Goal: Book appointment/travel/reservation

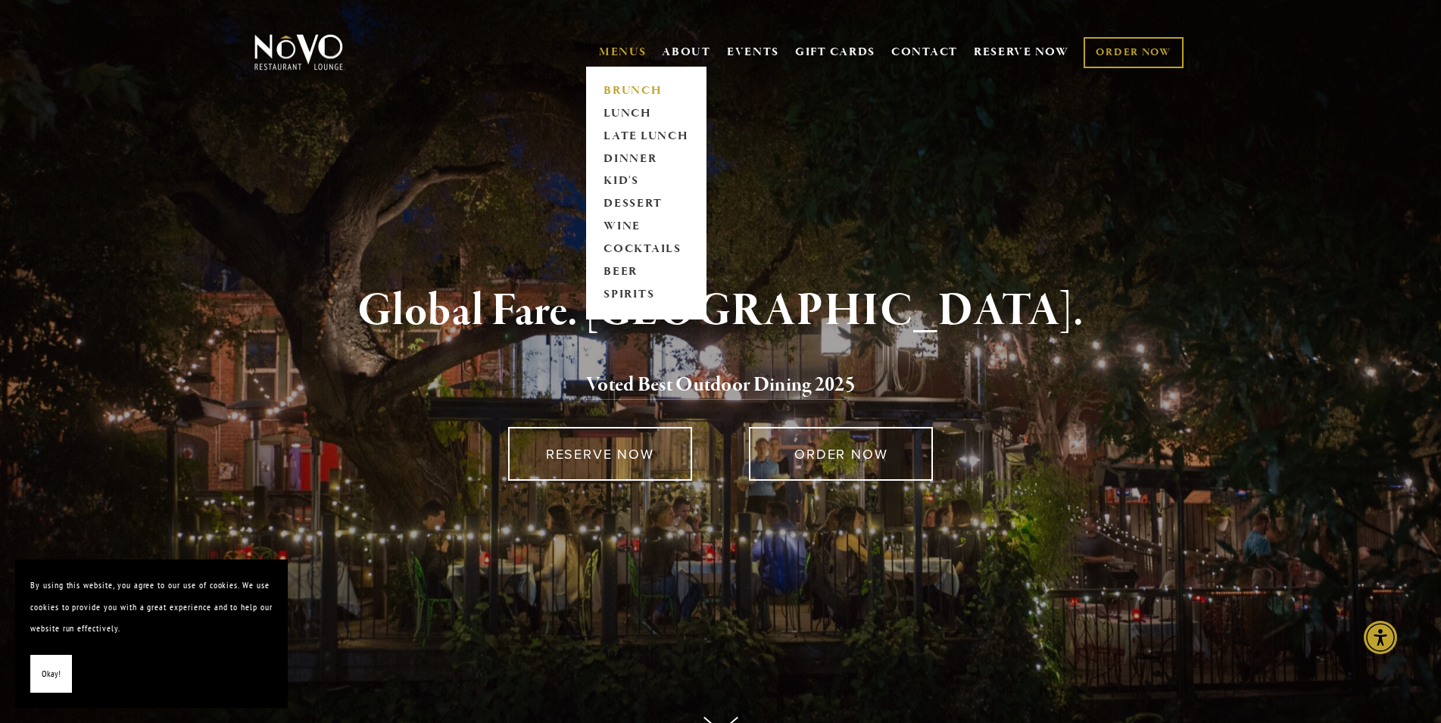
click at [622, 84] on link "BRUNCH" at bounding box center [646, 91] width 95 height 23
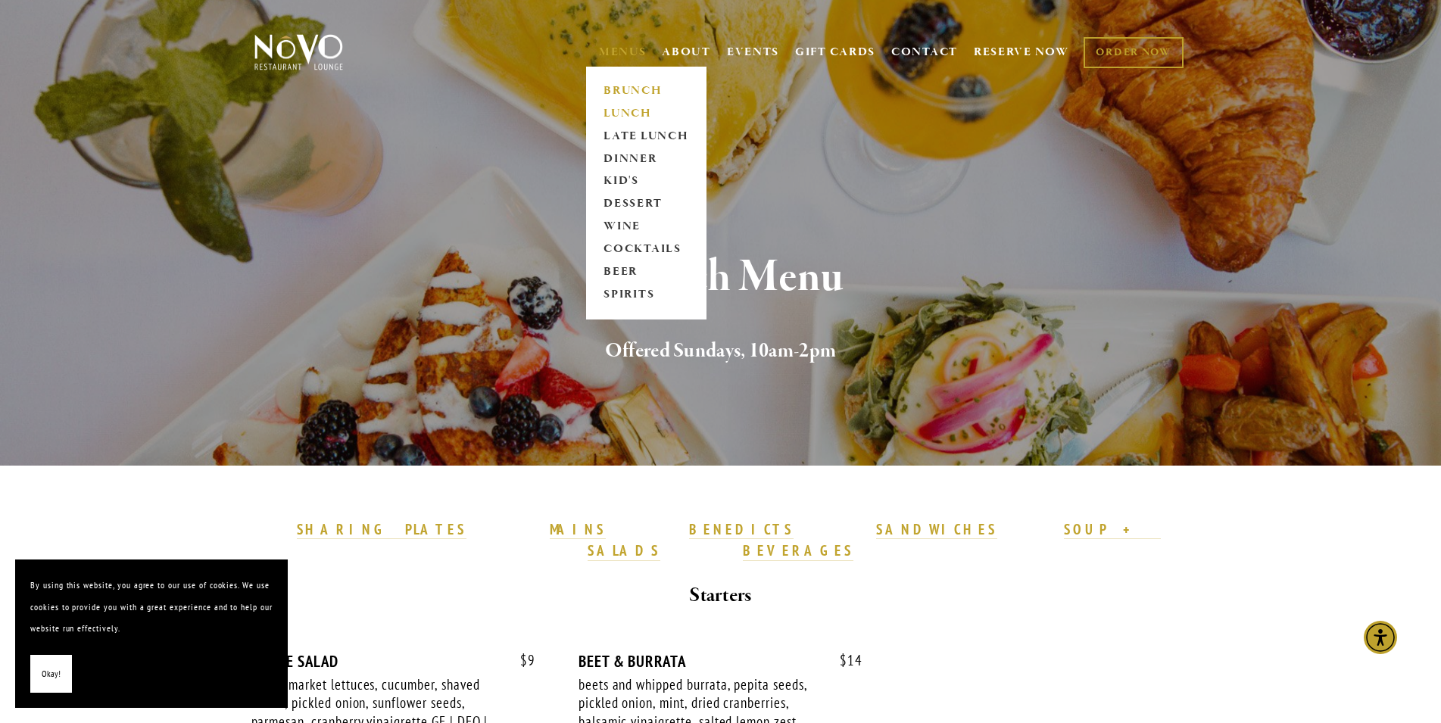
click at [628, 113] on link "LUNCH" at bounding box center [646, 113] width 95 height 23
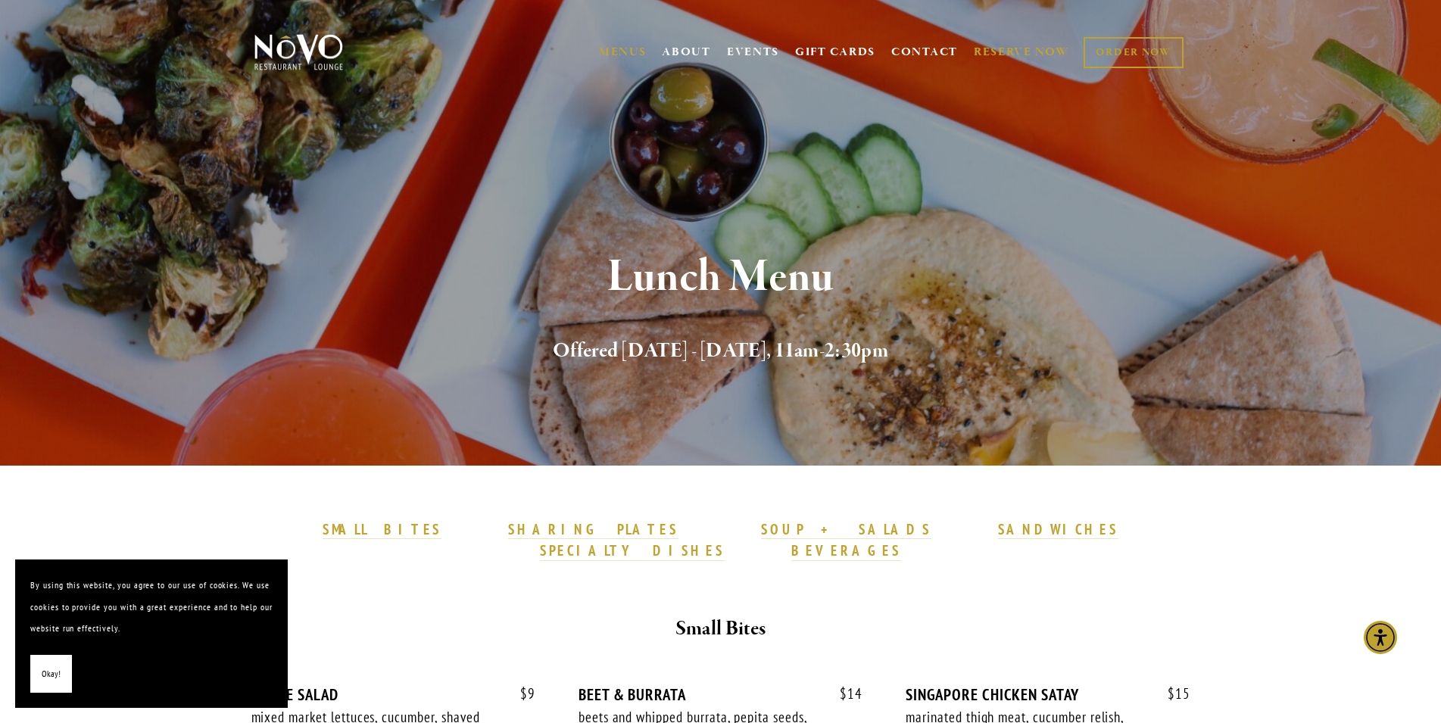
drag, startPoint x: 998, startPoint y: 38, endPoint x: 998, endPoint y: 48, distance: 10.6
click at [998, 41] on div "MENUS [GEOGRAPHIC_DATA] LUNCH LATE LUNCH DINNER KID'S DESSERT WINE COCKTAILS BE…" at bounding box center [891, 52] width 600 height 31
click at [997, 50] on link "RESERVE NOW" at bounding box center [1021, 52] width 95 height 29
